Goal: Task Accomplishment & Management: Manage account settings

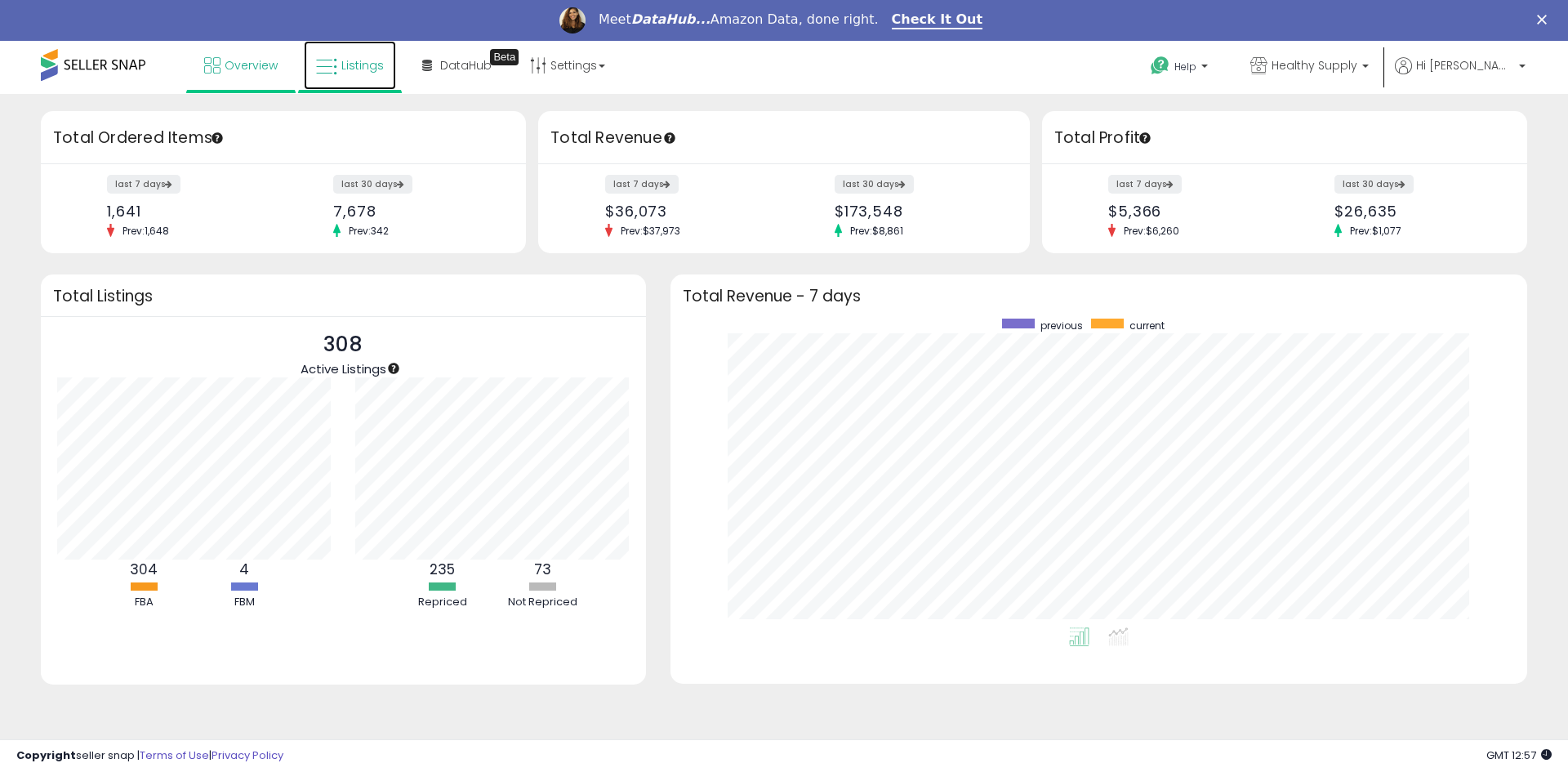
click at [347, 61] on span "Listings" at bounding box center [362, 66] width 43 height 16
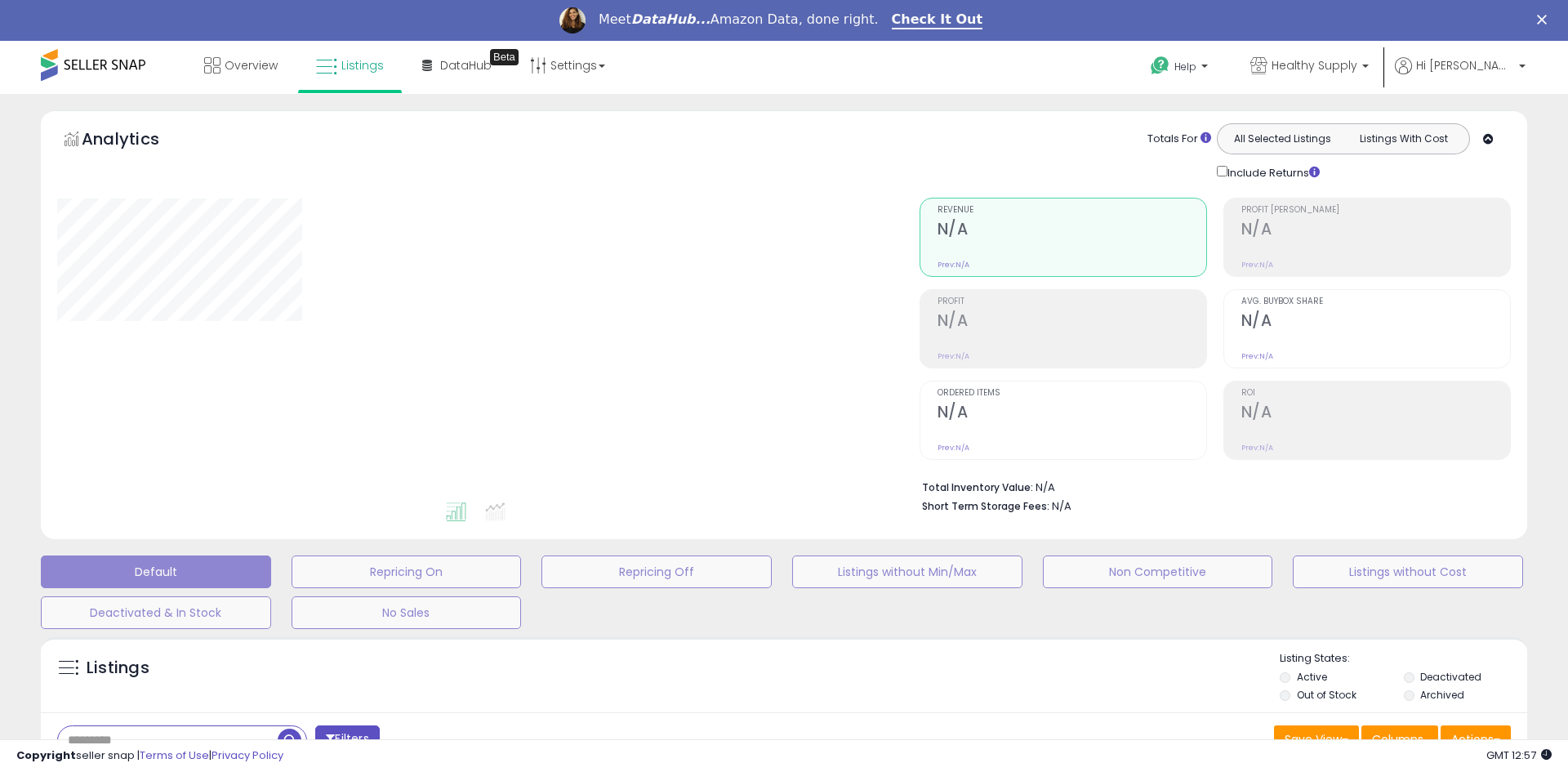
click at [714, 529] on div "Analytics Totals For All Selected Listings Listings With Cost Include Returns" at bounding box center [784, 324] width 1486 height 429
click at [678, 575] on button "Repricing Off" at bounding box center [656, 572] width 230 height 33
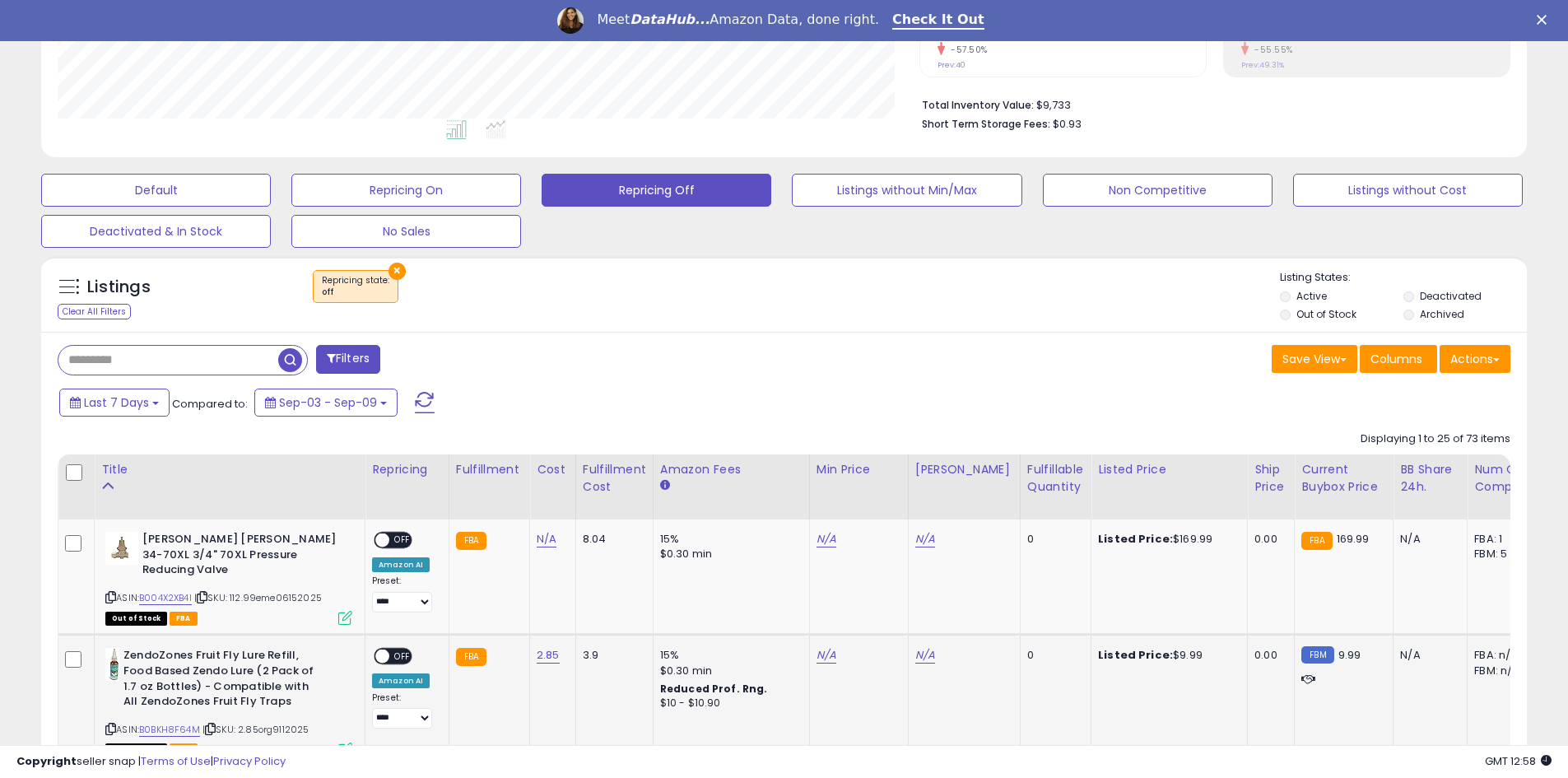
scroll to position [412, 0]
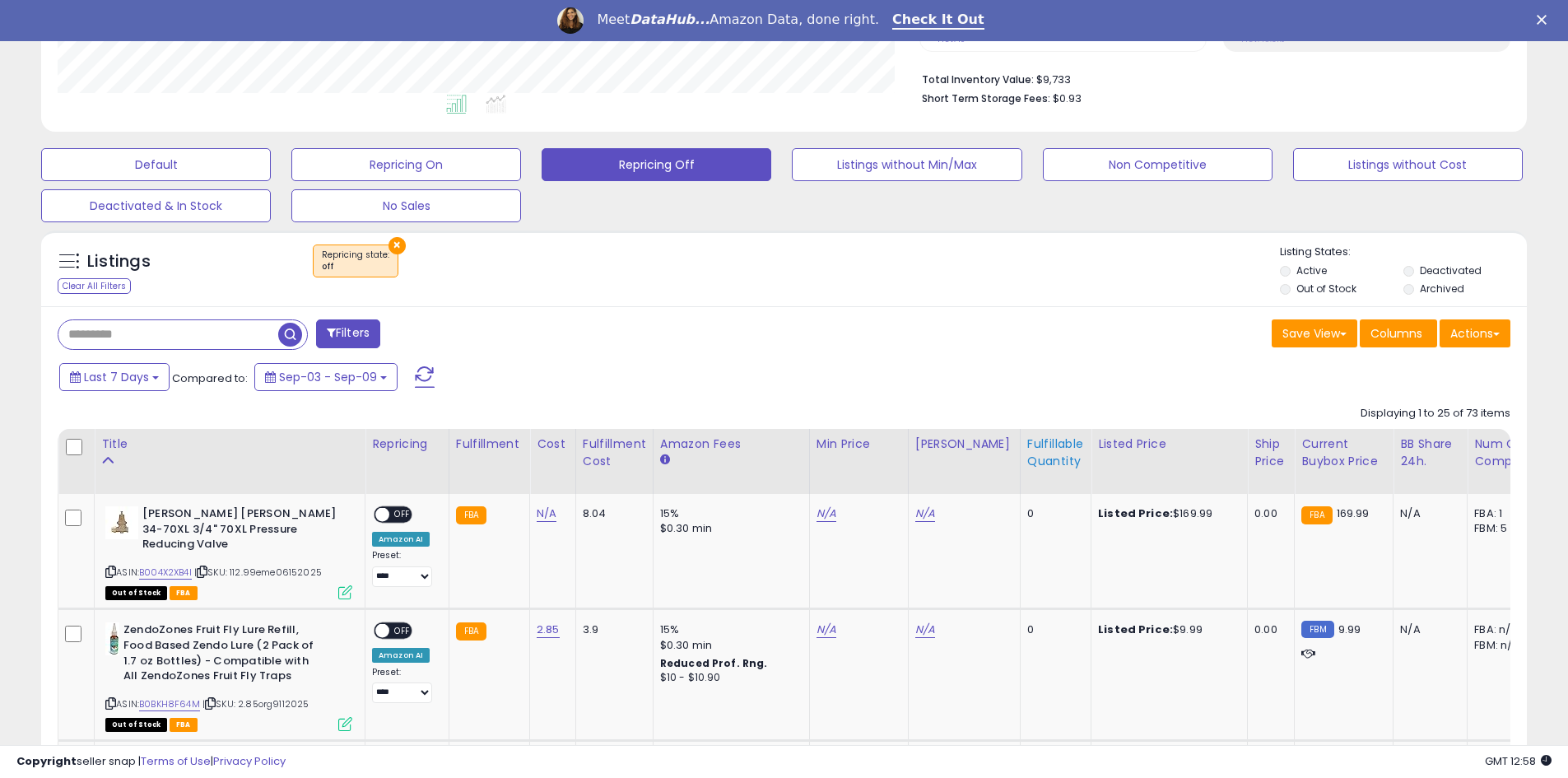
click at [1045, 443] on div "Fulfillable Quantity" at bounding box center [1055, 453] width 57 height 35
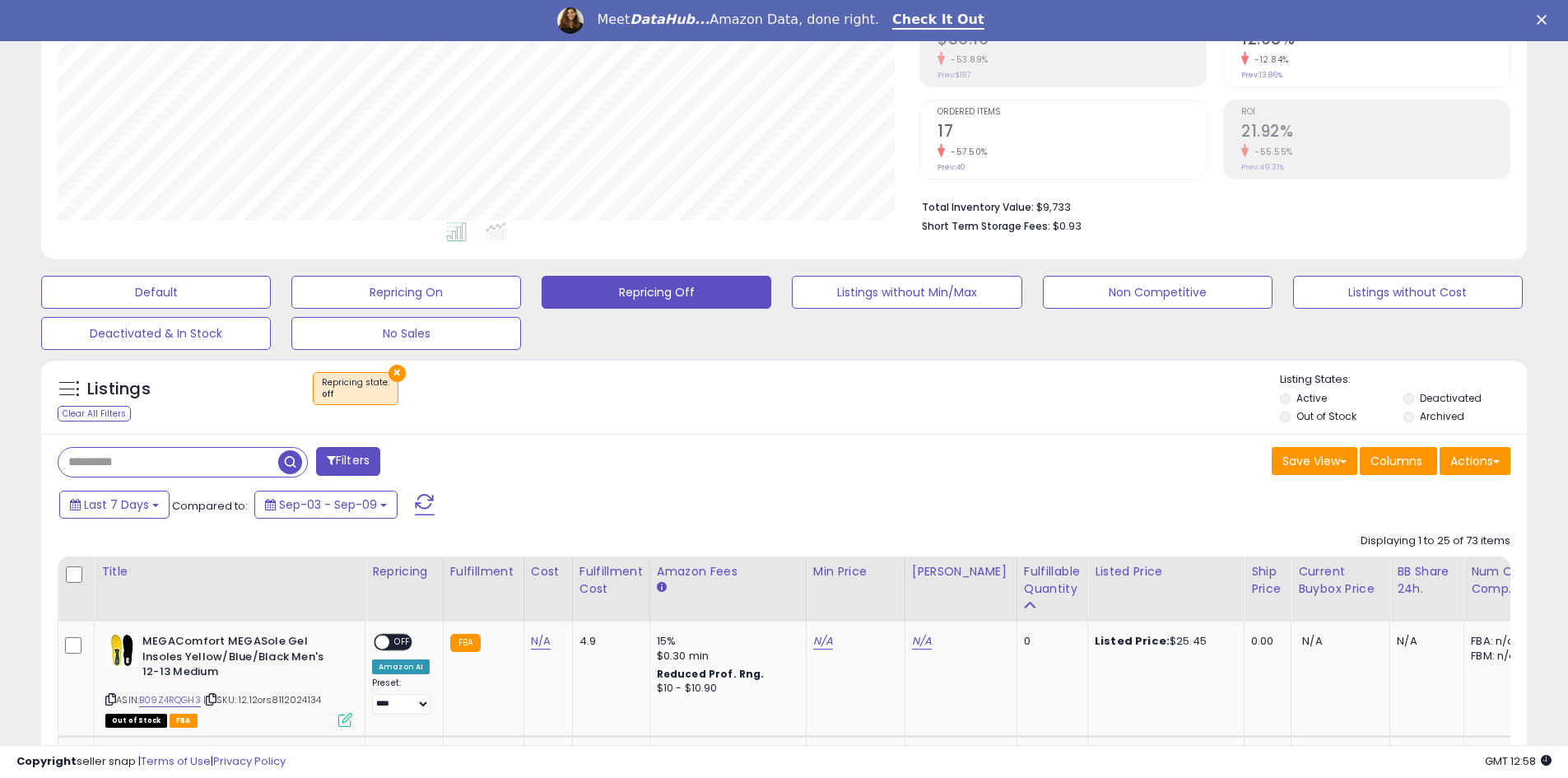
scroll to position [658, 0]
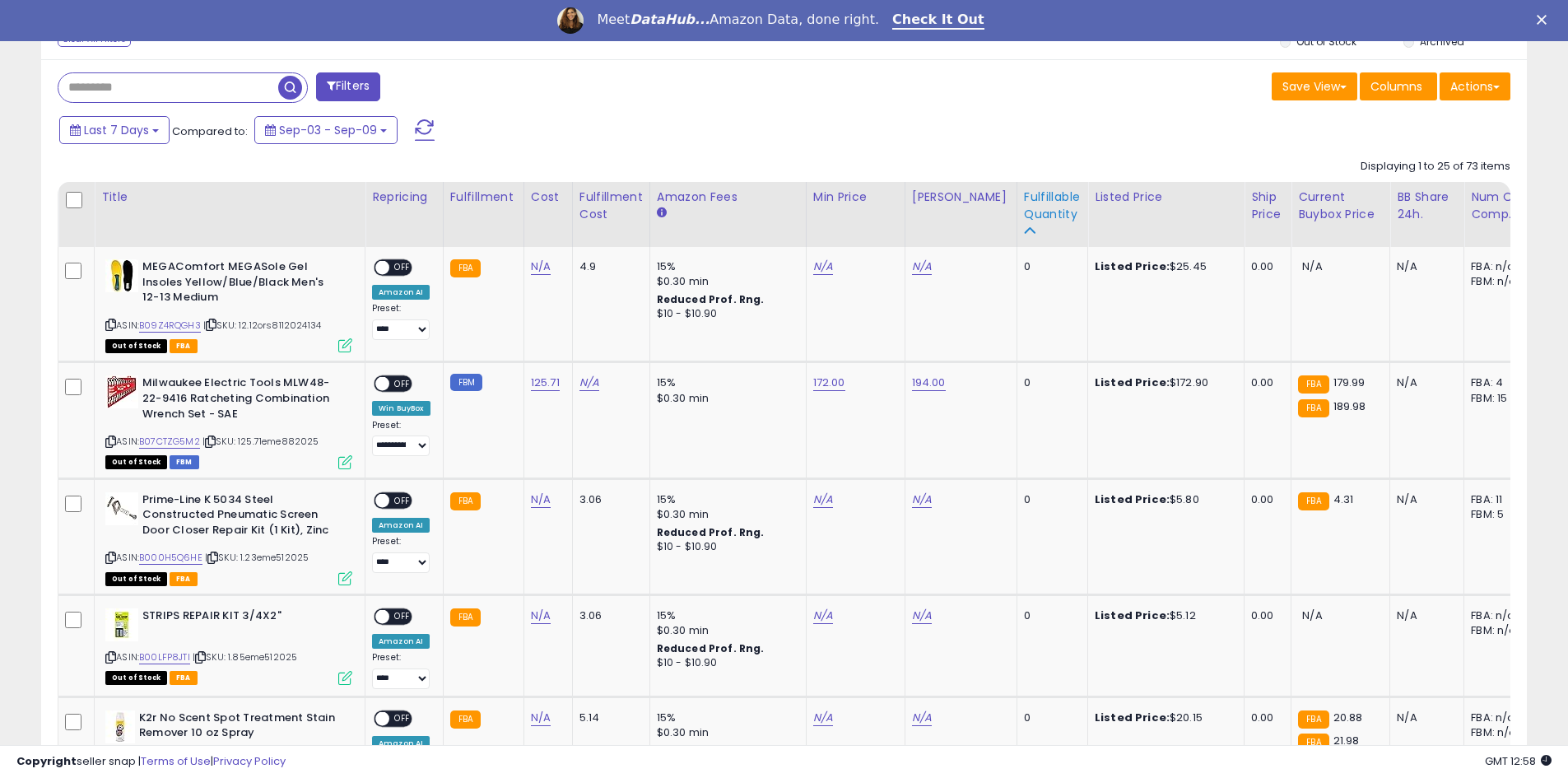
click at [1040, 187] on th "Fulfillable Quantity" at bounding box center [1051, 214] width 71 height 65
click at [1037, 197] on div "Fulfillable Quantity" at bounding box center [1053, 205] width 57 height 35
click at [1027, 196] on div "Fulfillable Quantity" at bounding box center [1053, 205] width 57 height 35
